Goal: Task Accomplishment & Management: Use online tool/utility

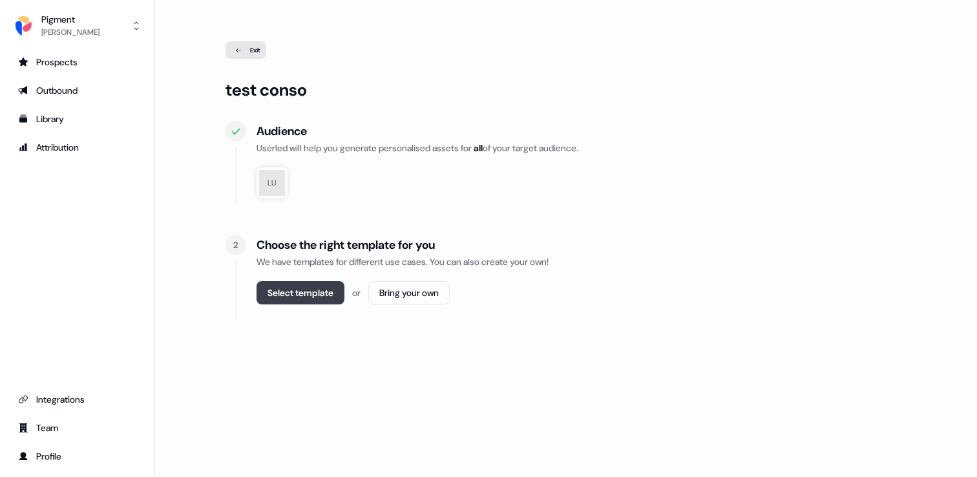
click at [325, 292] on button "Select template" at bounding box center [301, 292] width 88 height 23
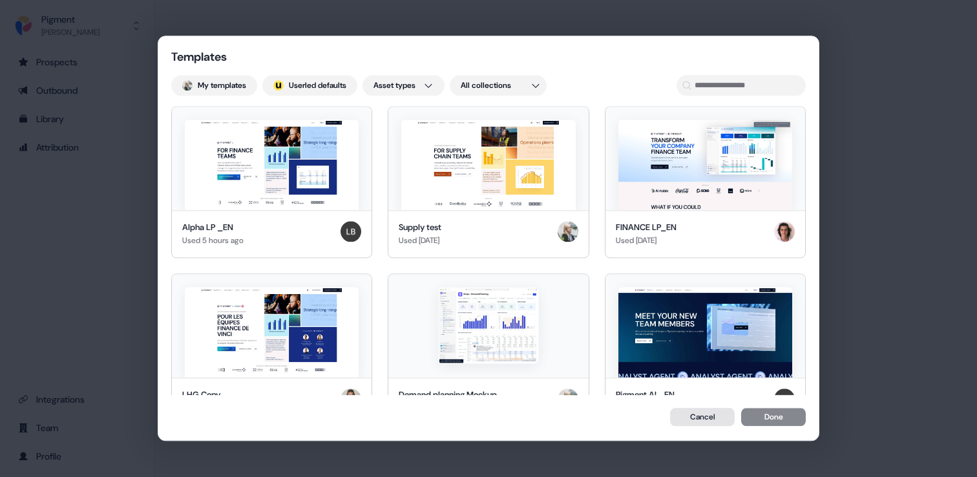
click at [717, 418] on button "Cancel" at bounding box center [702, 417] width 65 height 18
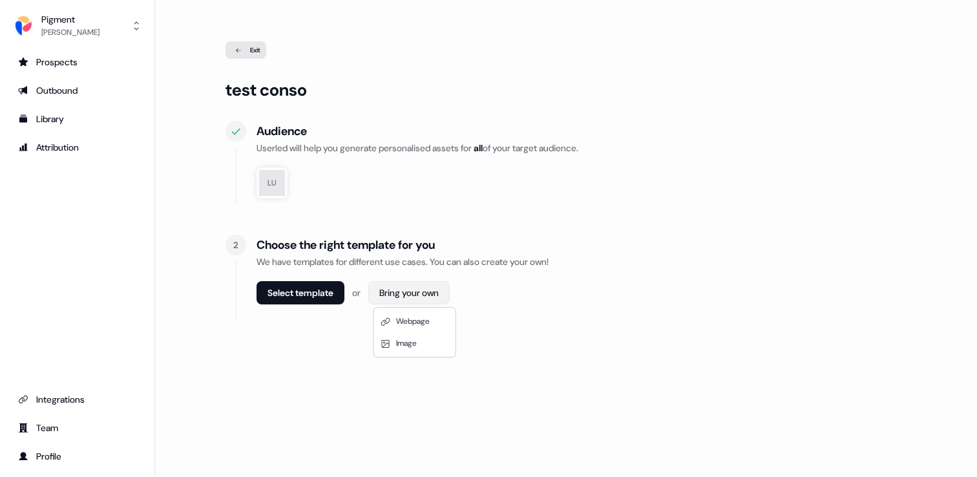
click at [445, 297] on html "For the best experience switch devices to a bigger screen. Go to Userled.io Pig…" at bounding box center [488, 238] width 977 height 477
click at [428, 315] on div "Webpage" at bounding box center [415, 321] width 76 height 22
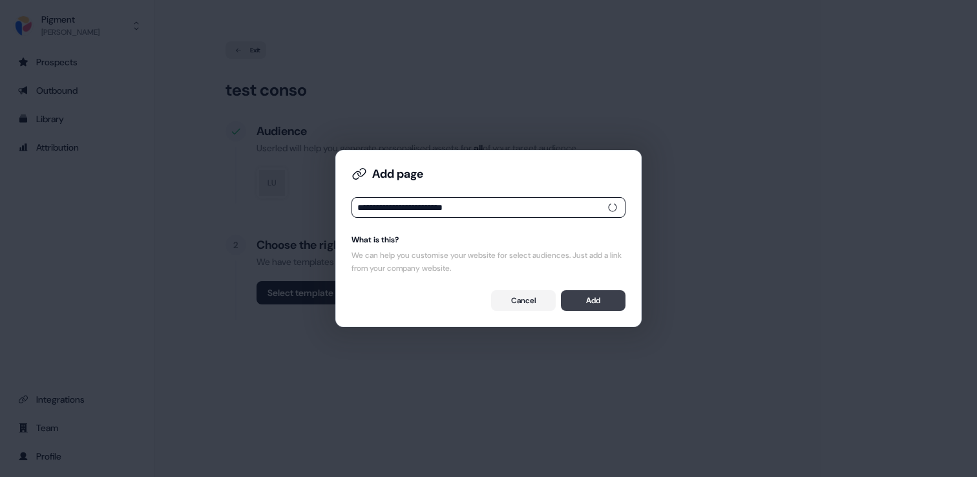
type input "**********"
click at [609, 300] on button "Add" at bounding box center [593, 300] width 65 height 21
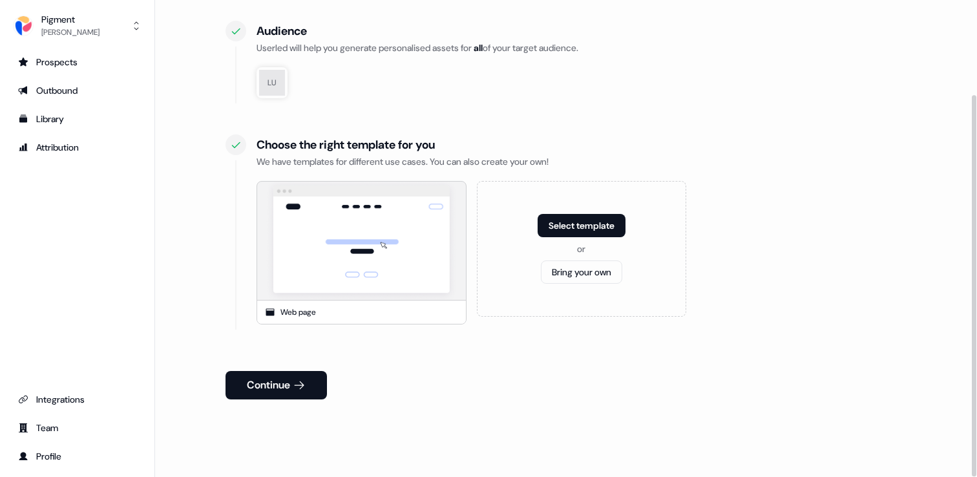
scroll to position [118, 0]
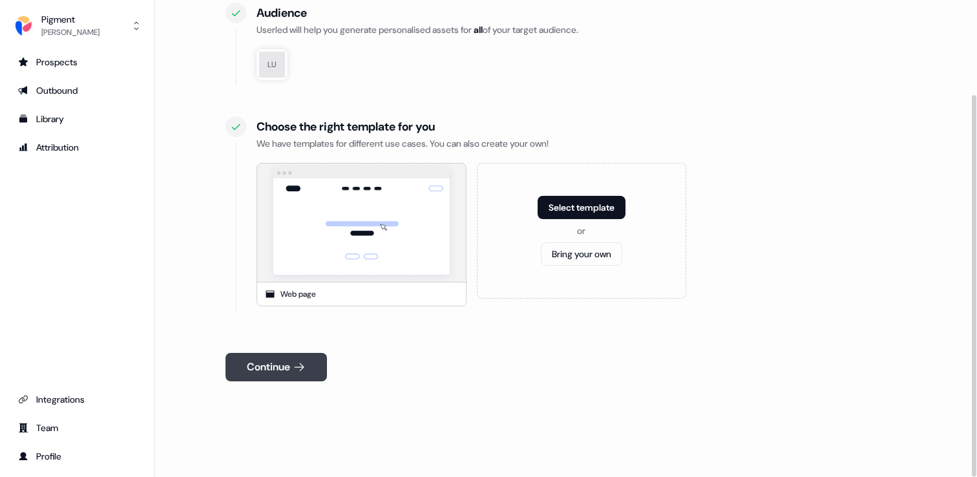
click at [322, 366] on button "Continue" at bounding box center [276, 367] width 101 height 28
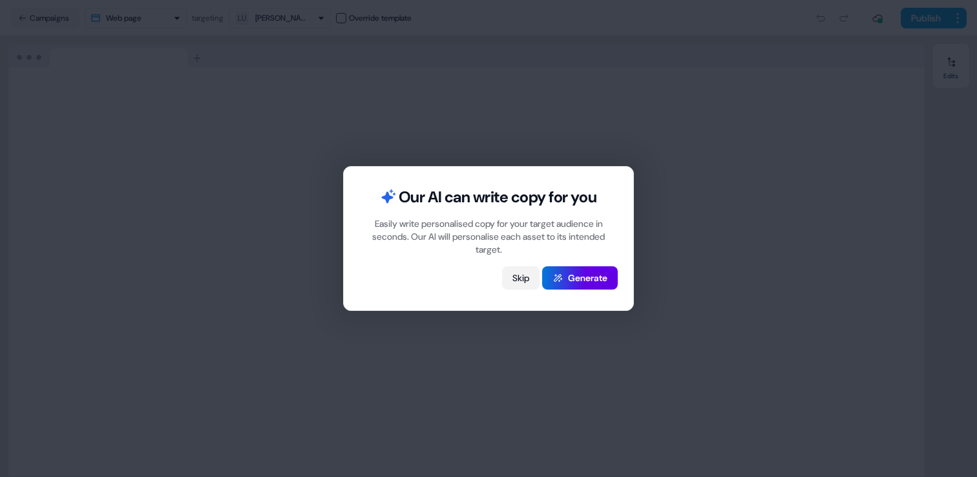
click at [528, 269] on button "Skip" at bounding box center [520, 277] width 37 height 23
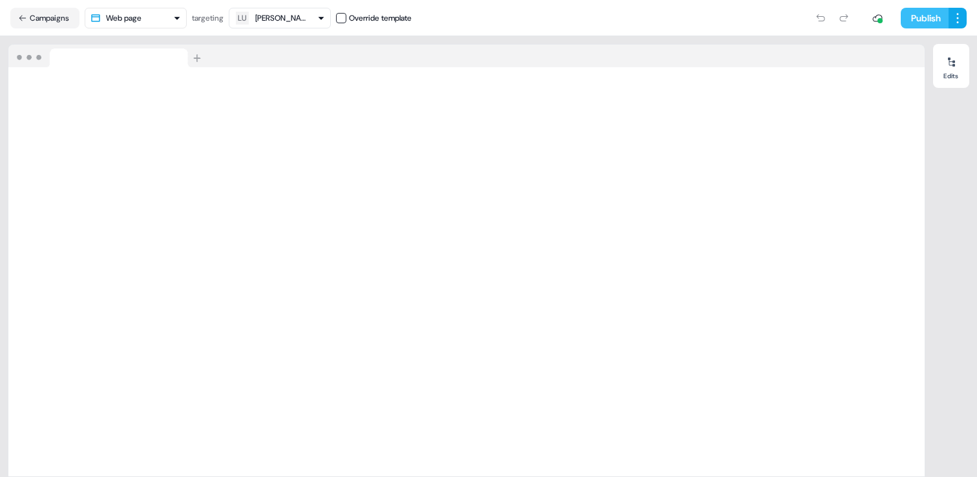
click at [922, 18] on button "Publish" at bounding box center [925, 18] width 48 height 21
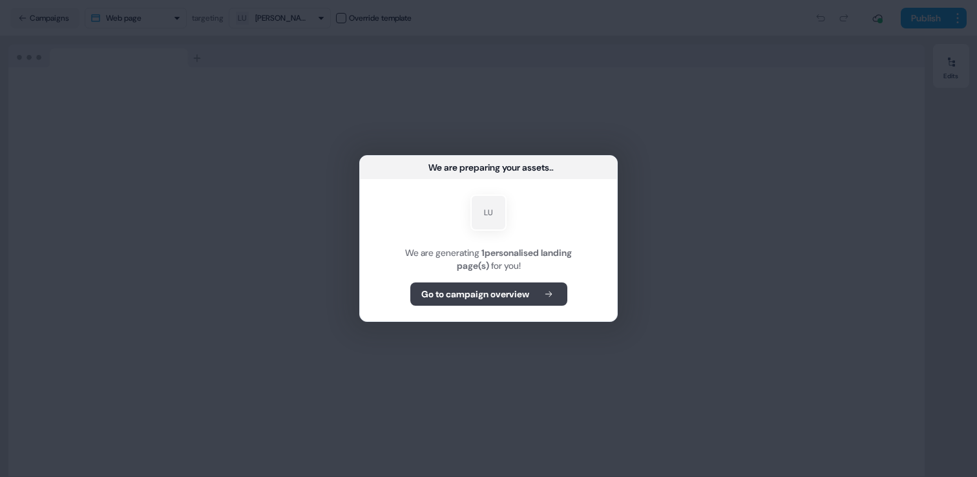
click at [505, 284] on button "Go to campaign overview" at bounding box center [488, 293] width 157 height 23
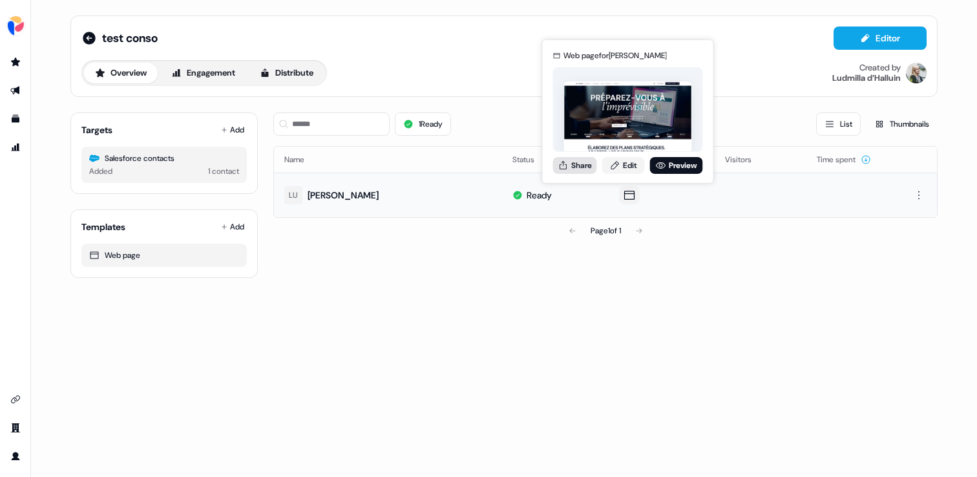
click at [572, 167] on button "Share" at bounding box center [575, 165] width 44 height 17
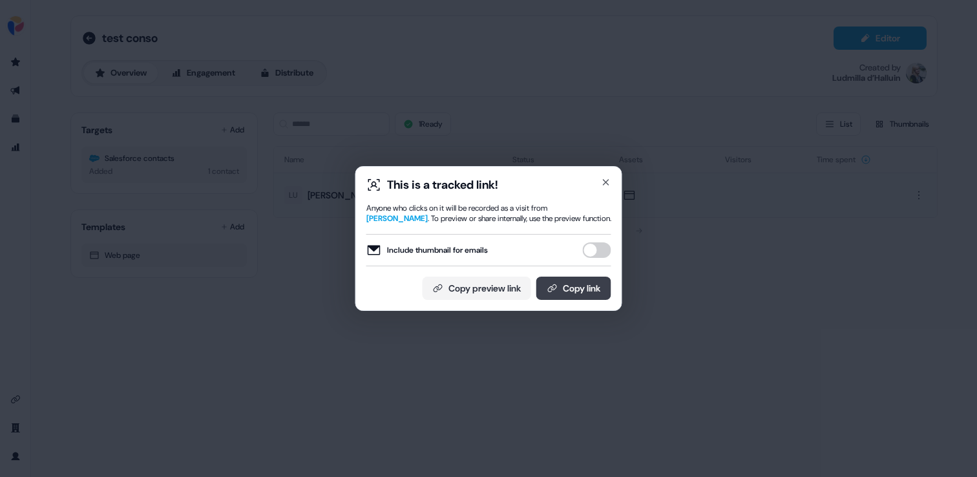
click at [568, 290] on button "Copy link" at bounding box center [573, 288] width 75 height 23
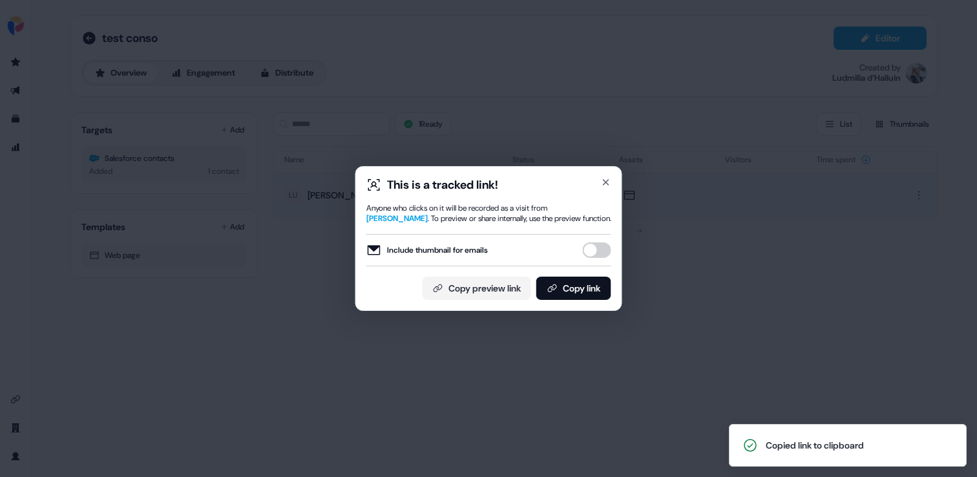
click at [576, 198] on div "This is a tracked link! Anyone who clicks on it will be recorded as a visit fro…" at bounding box center [488, 238] width 245 height 123
click at [595, 132] on div "This is a tracked link! Anyone who clicks on it will be recorded as a visit fro…" at bounding box center [488, 238] width 977 height 477
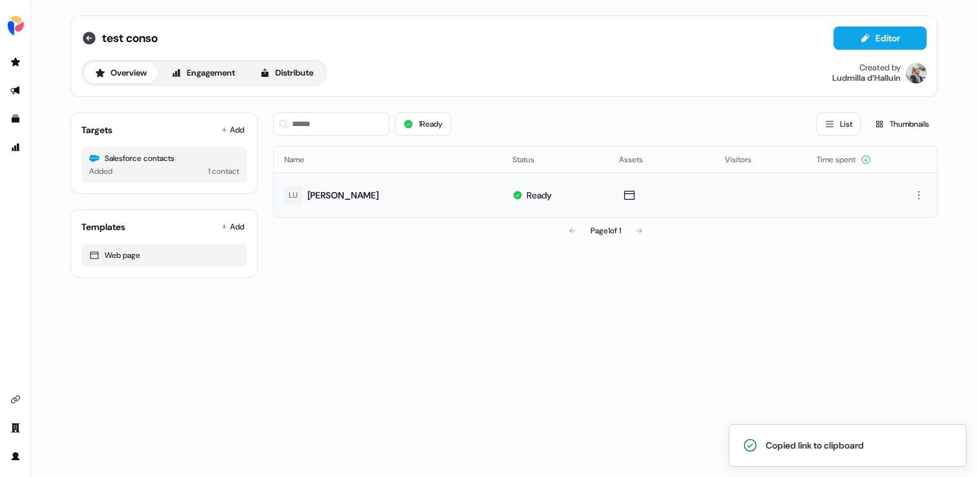
click at [84, 35] on icon at bounding box center [89, 38] width 13 height 13
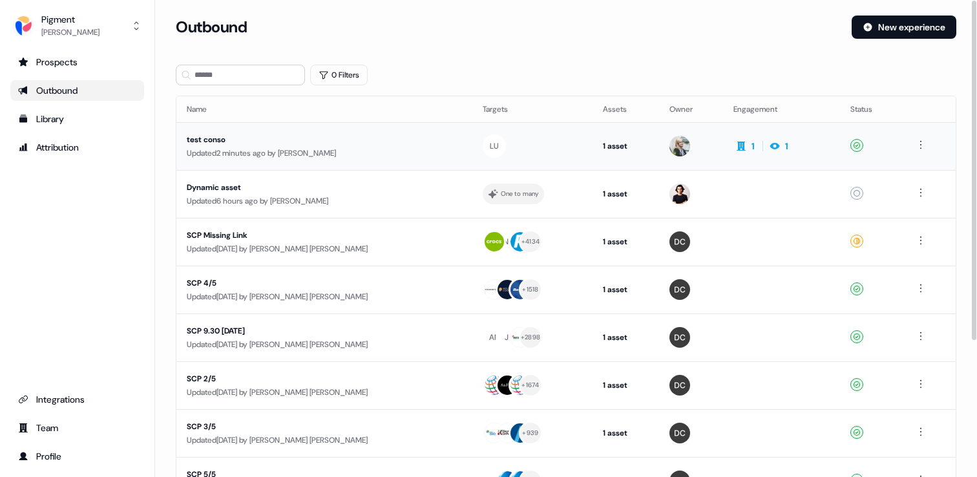
click at [380, 125] on td "test conso Updated 2 minutes ago by [PERSON_NAME]" at bounding box center [324, 146] width 296 height 48
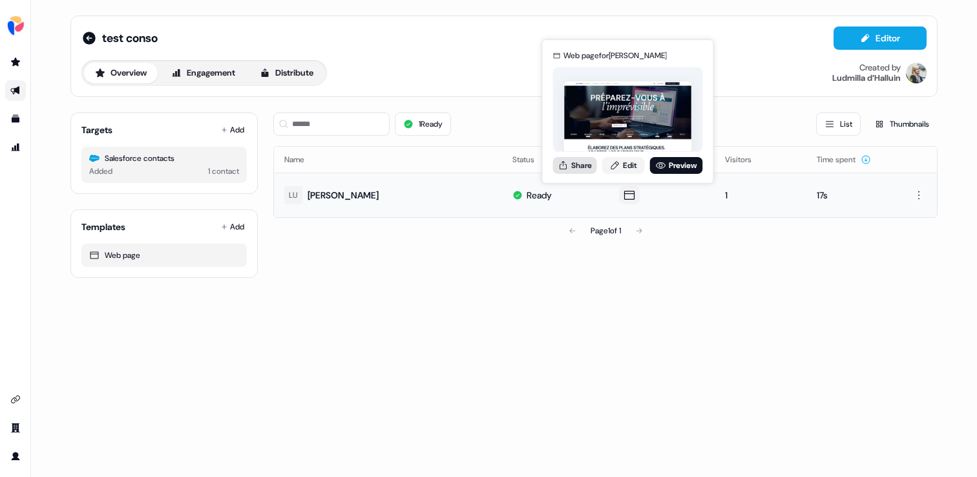
click at [563, 165] on icon at bounding box center [563, 165] width 10 height 10
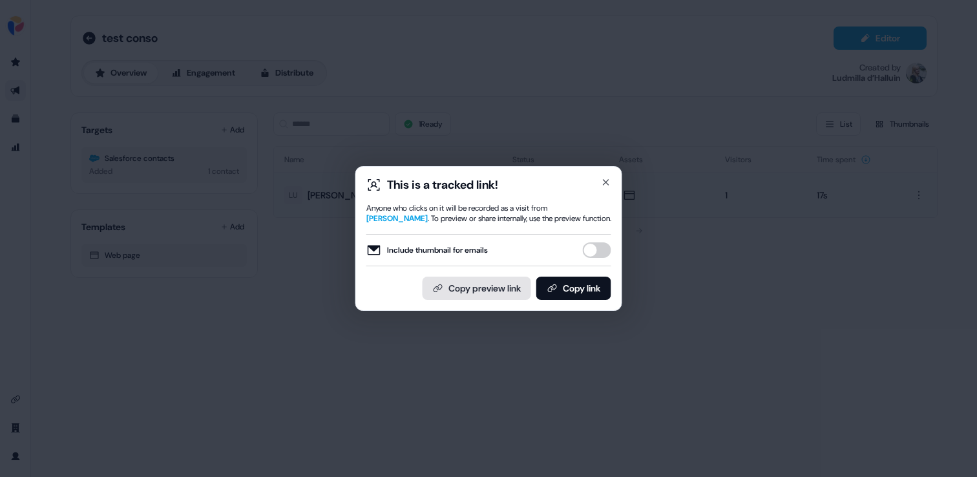
click at [492, 285] on button "Copy preview link" at bounding box center [477, 288] width 109 height 23
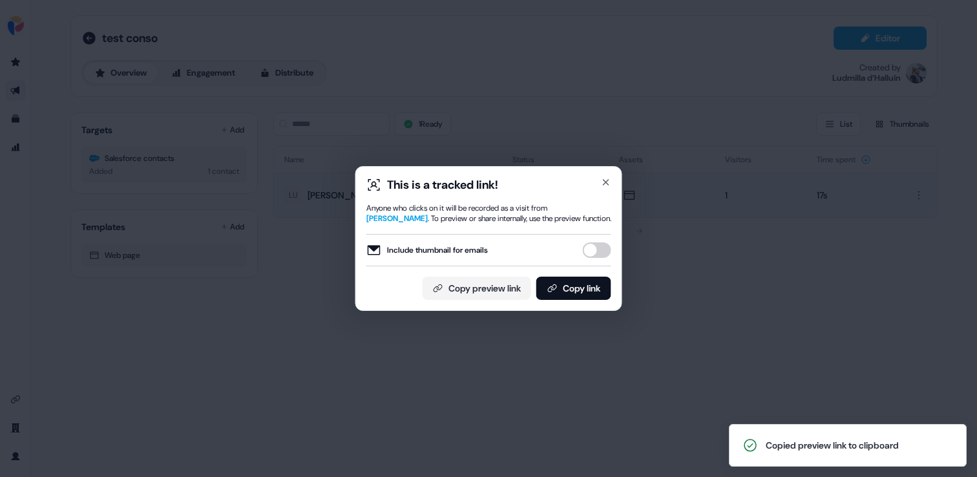
click at [317, 23] on div "This is a tracked link! Anyone who clicks on it will be recorded as a visit fro…" at bounding box center [488, 238] width 977 height 477
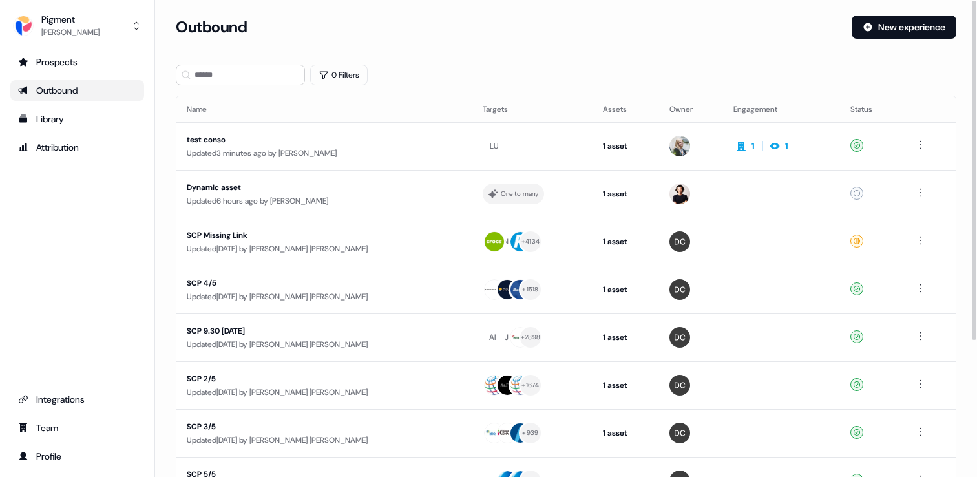
click at [403, 147] on div "Updated 3 minutes ago by [PERSON_NAME]" at bounding box center [324, 153] width 275 height 13
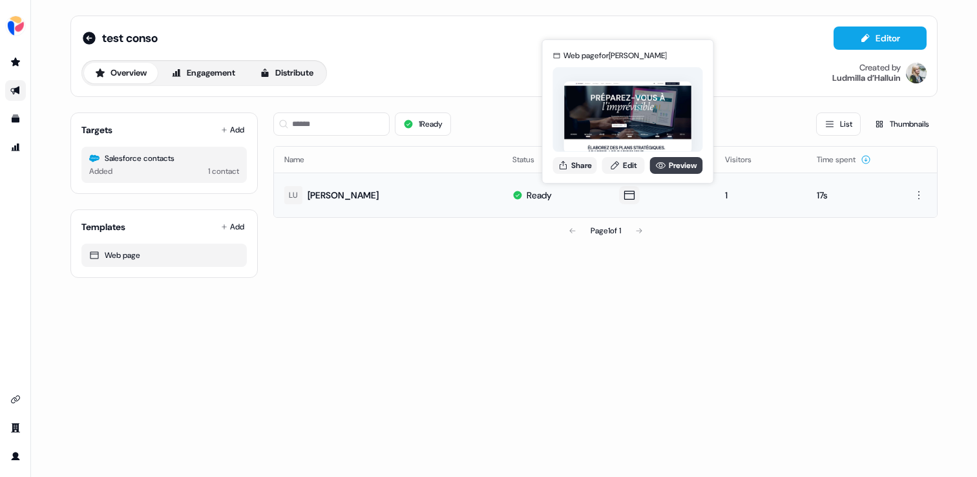
click at [684, 164] on link "Preview" at bounding box center [676, 165] width 53 height 17
click at [586, 160] on button "Share" at bounding box center [575, 165] width 44 height 17
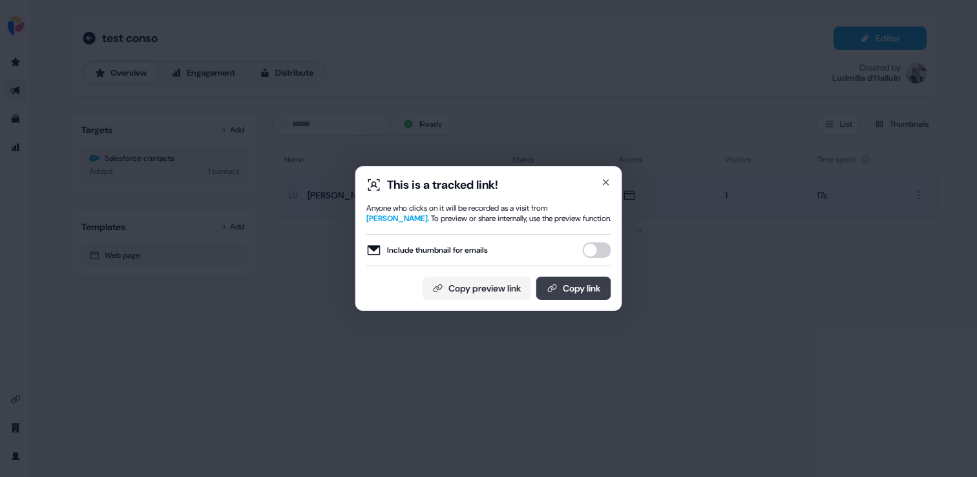
click at [584, 290] on button "Copy link" at bounding box center [573, 288] width 75 height 23
